Goal: Communication & Community: Answer question/provide support

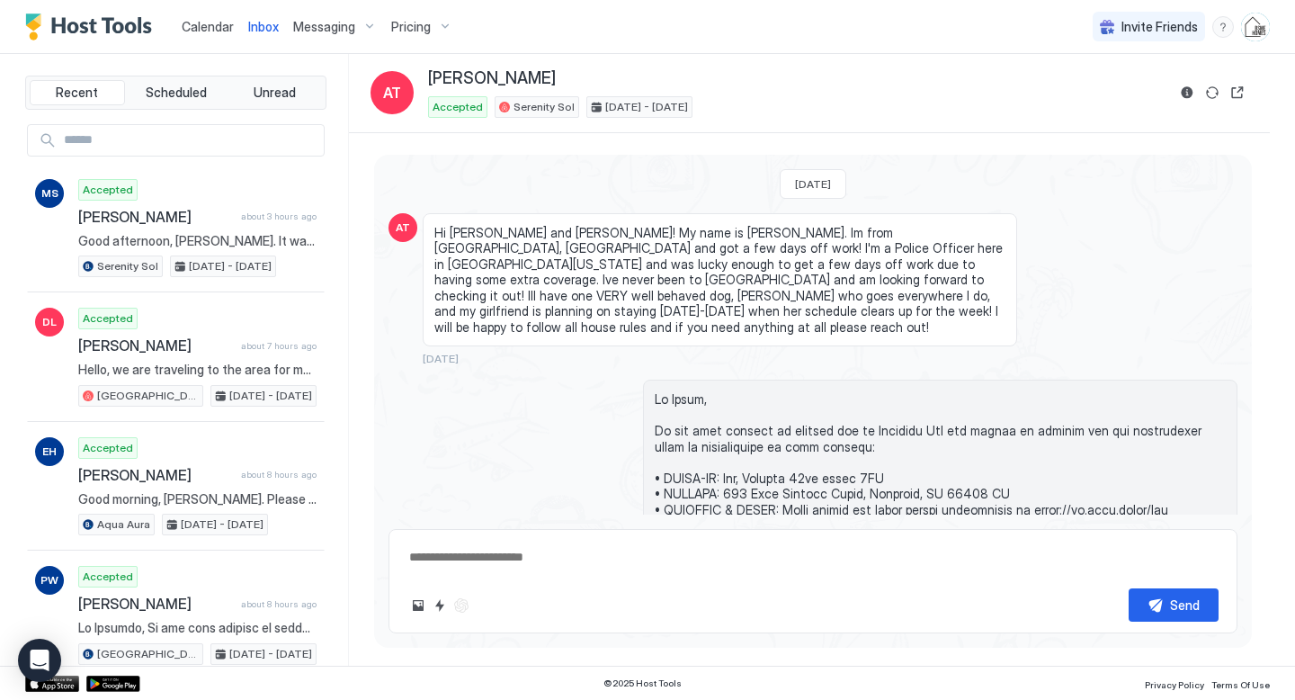
type textarea "*"
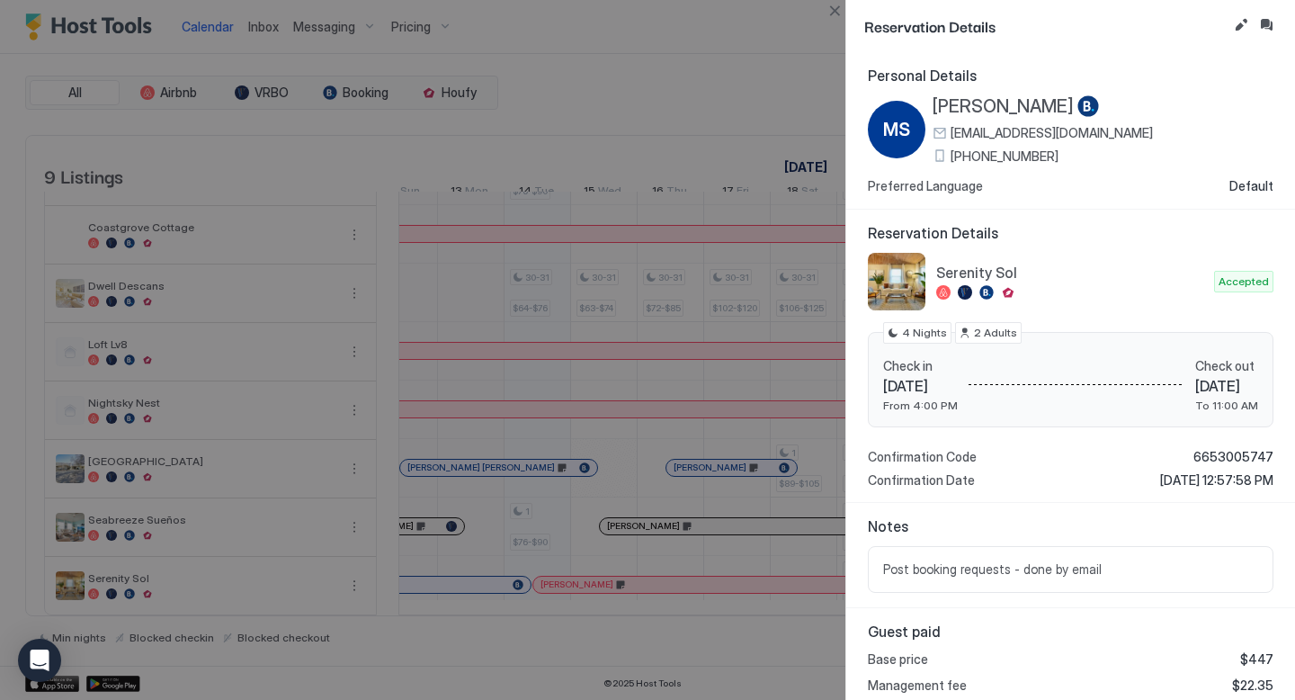
scroll to position [0, 894]
click at [834, 12] on button "Close" at bounding box center [835, 11] width 22 height 22
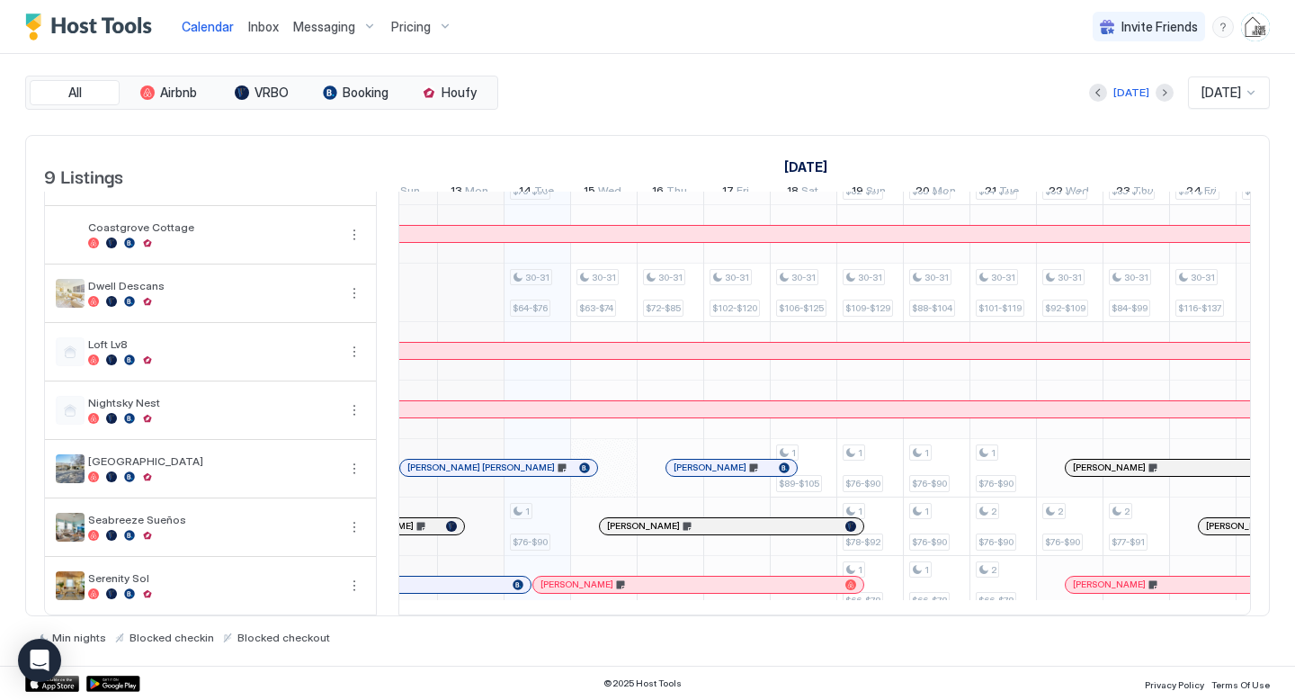
scroll to position [0, 726]
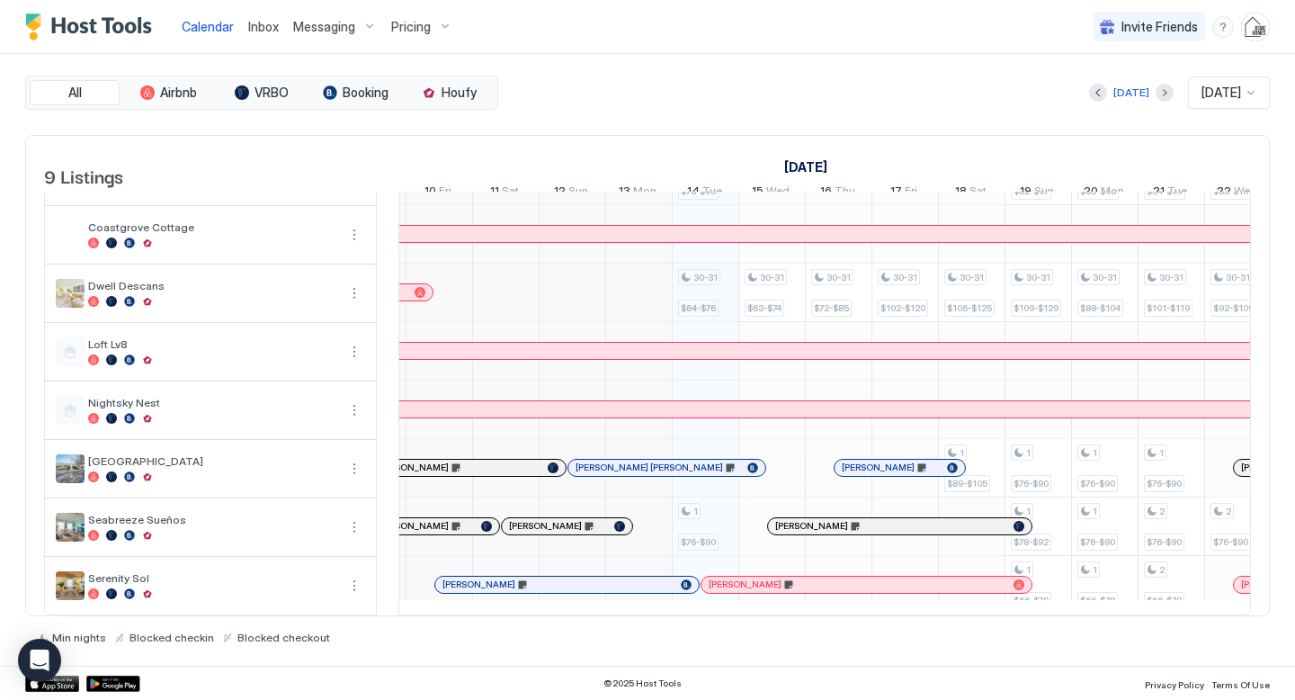
click at [494, 584] on span "[PERSON_NAME]" at bounding box center [478, 584] width 73 height 12
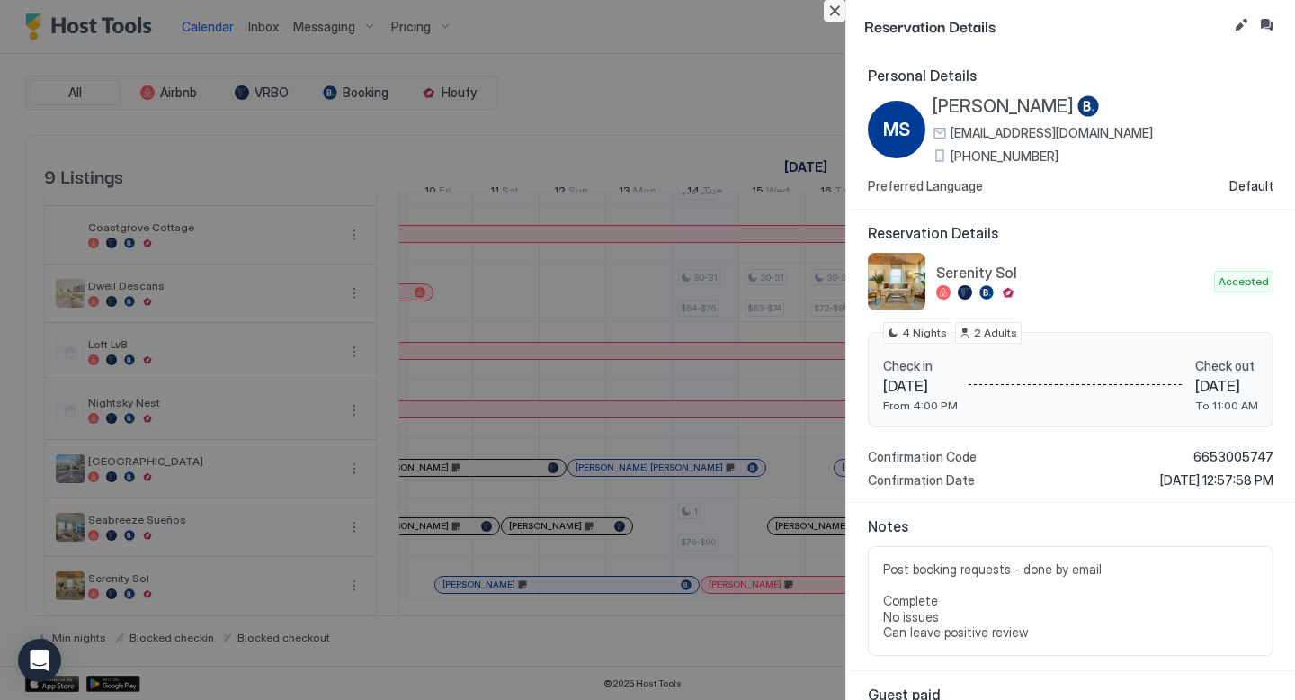
click at [831, 12] on button "Close" at bounding box center [835, 11] width 22 height 22
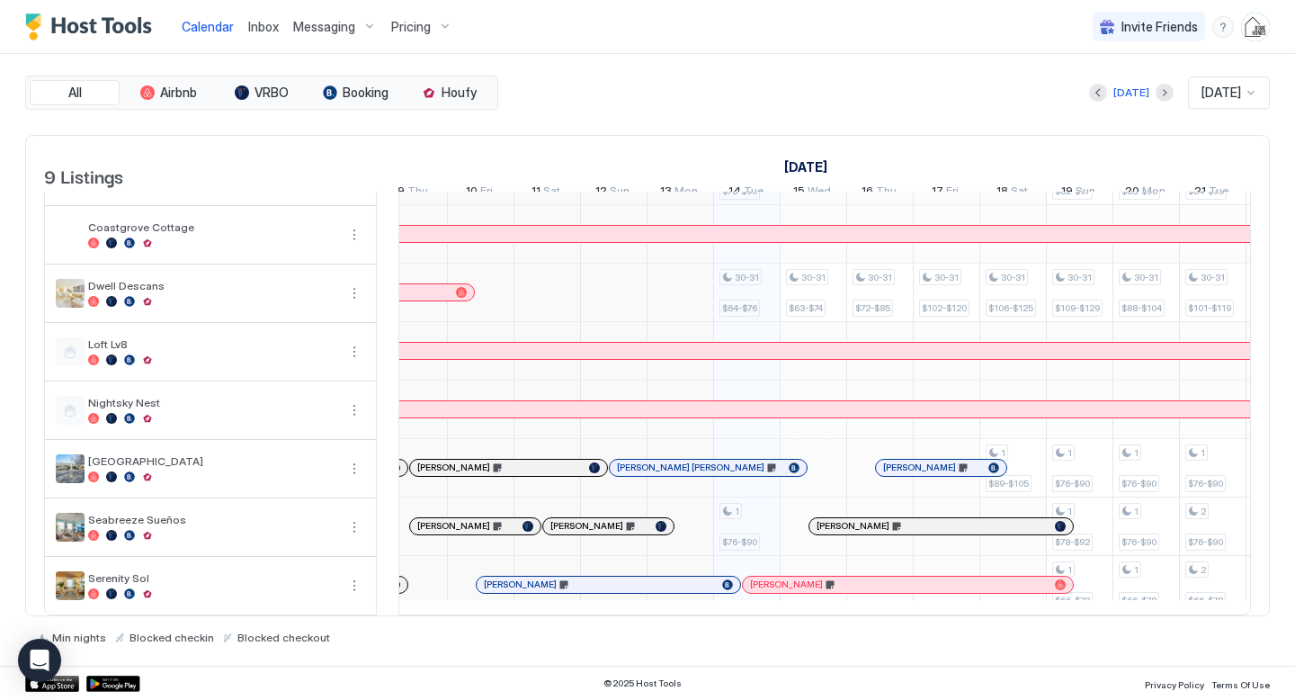
scroll to position [0, 0]
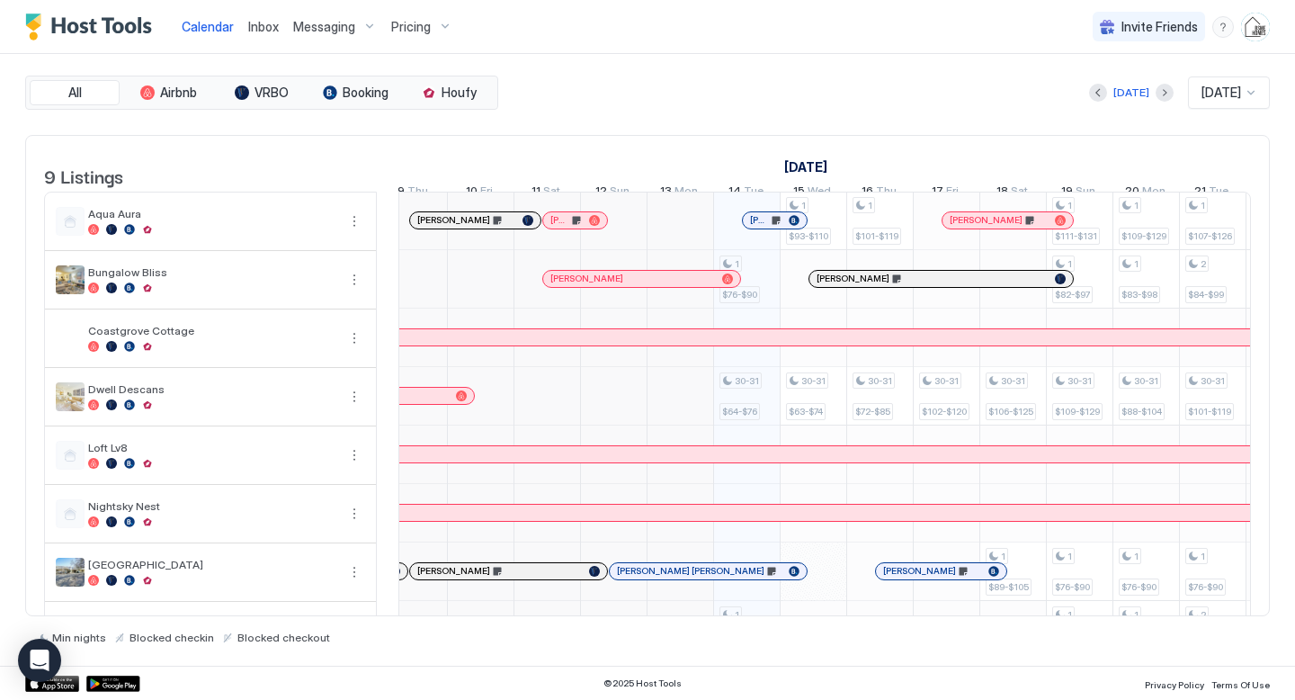
click at [673, 287] on div "[PERSON_NAME]" at bounding box center [641, 279] width 197 height 16
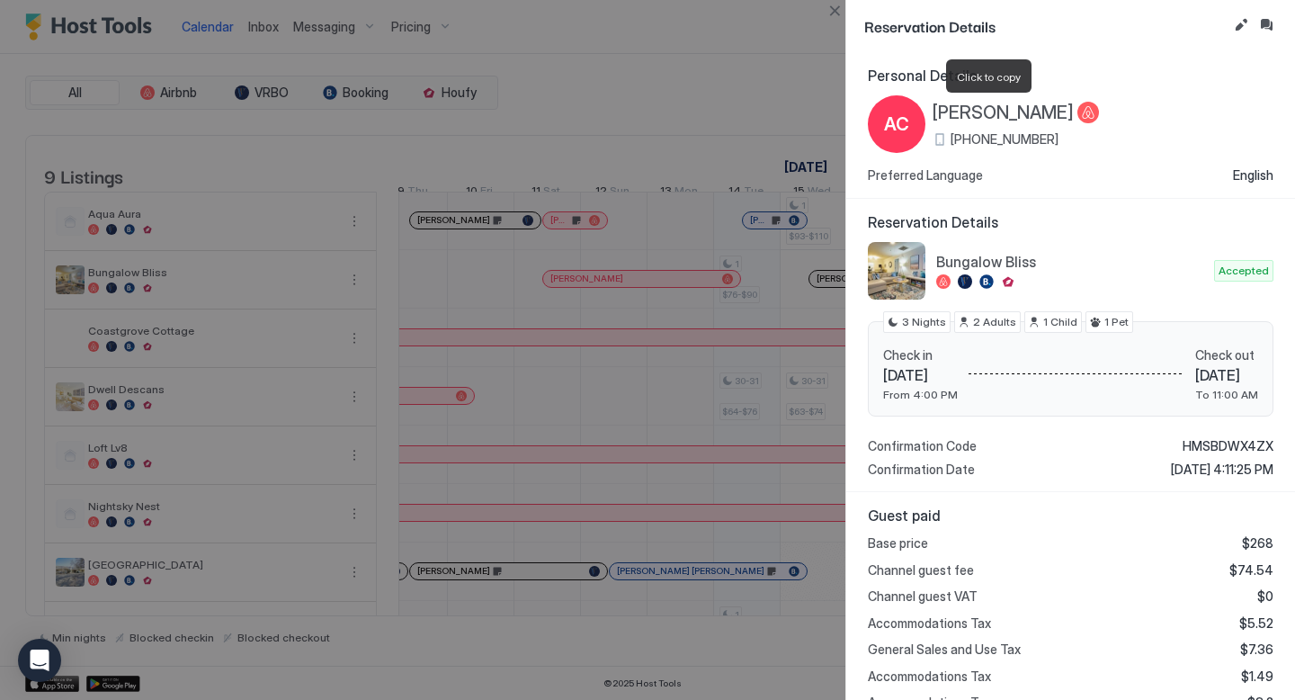
click at [976, 115] on span "[PERSON_NAME]" at bounding box center [1002, 113] width 141 height 22
